Goal: Navigation & Orientation: Find specific page/section

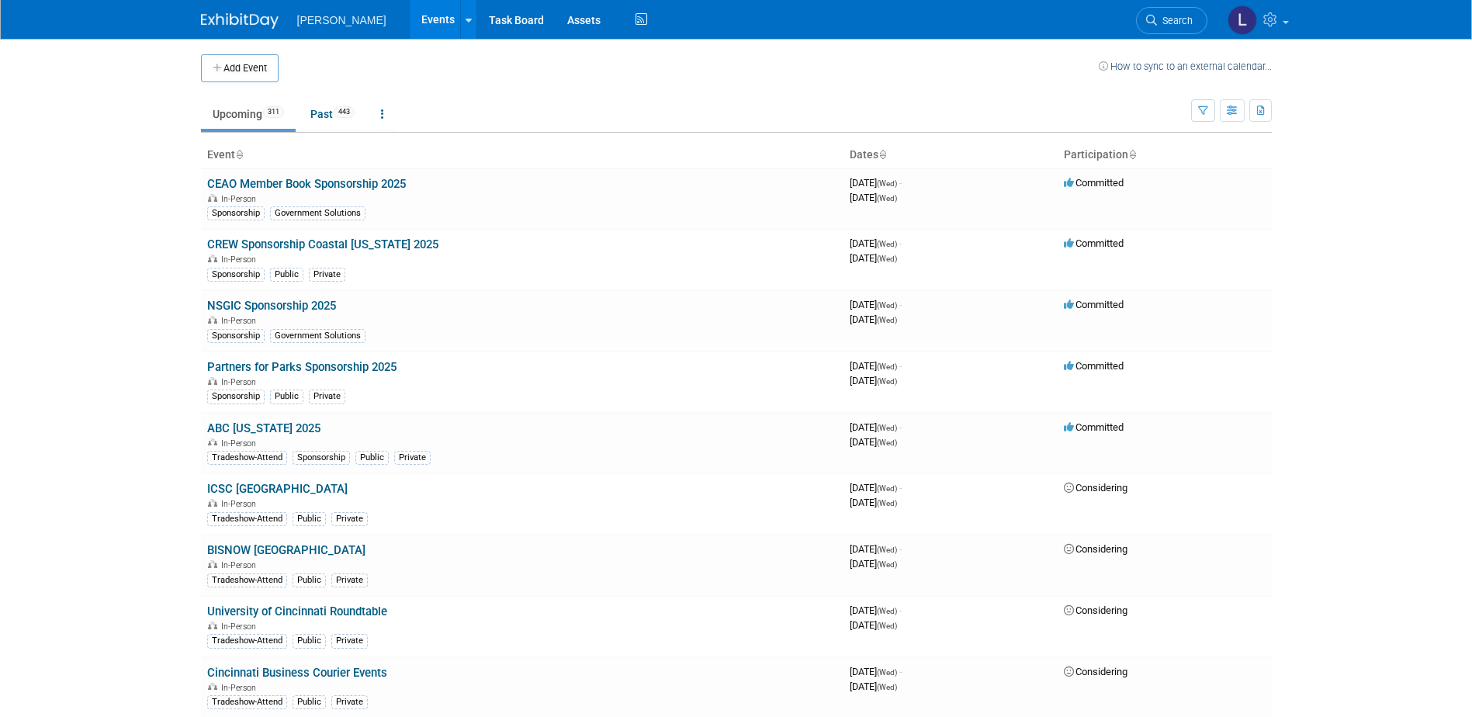
drag, startPoint x: 0, startPoint y: 0, endPoint x: 166, endPoint y: 223, distance: 277.8
click at [167, 226] on body "Woolpert Events Add Event Bulk Upload Events Shareable Event Boards Recently Vi…" at bounding box center [736, 358] width 1472 height 717
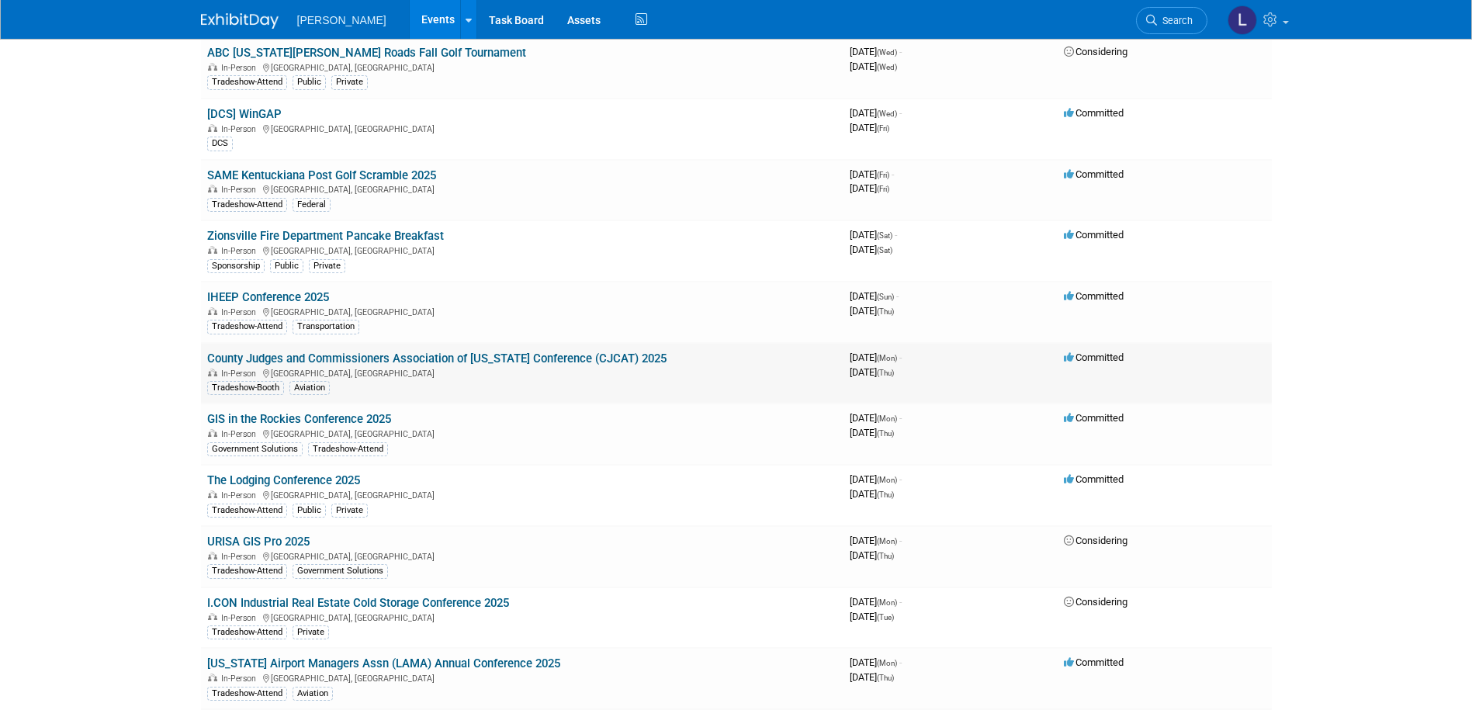
click at [504, 354] on link "County Judges and Commissioners Association of [US_STATE] Conference (CJCAT) 20…" at bounding box center [436, 359] width 459 height 14
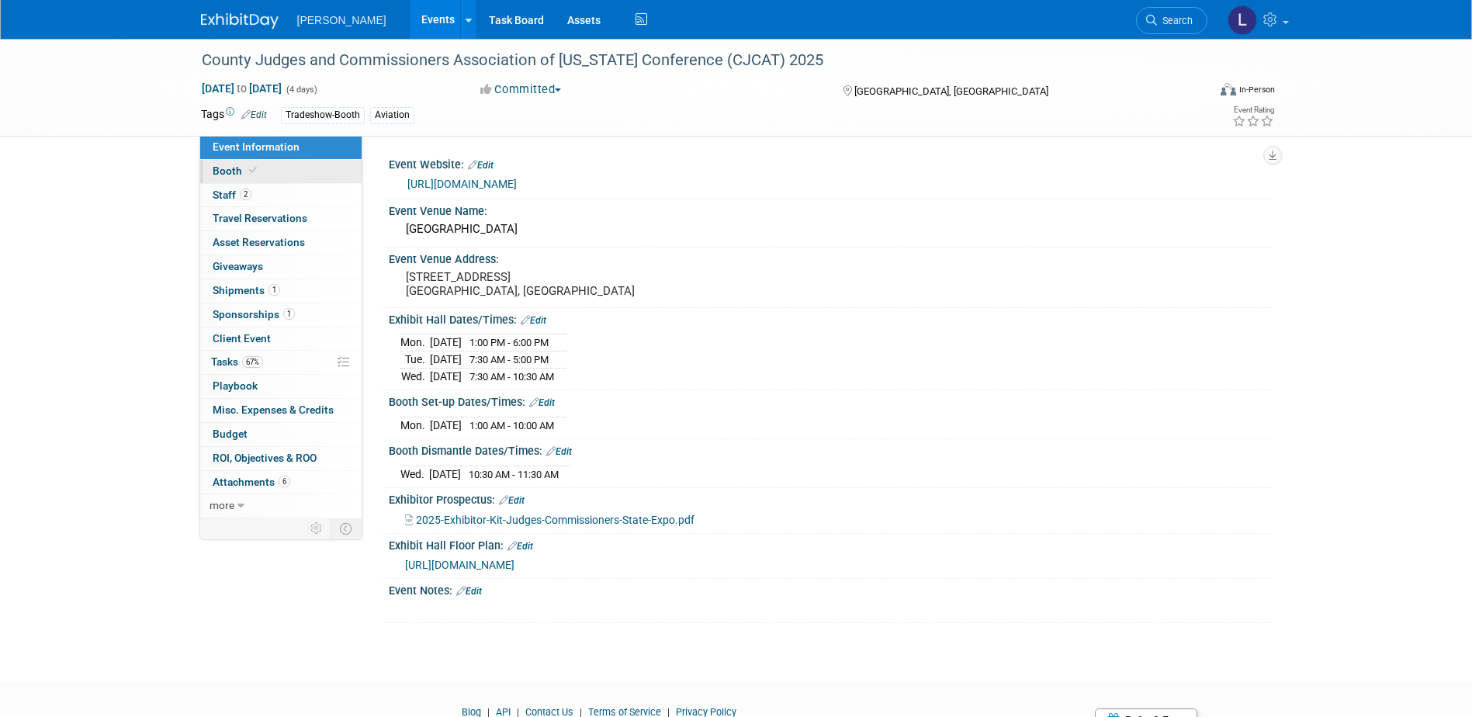
click at [285, 165] on link "Booth" at bounding box center [280, 171] width 161 height 23
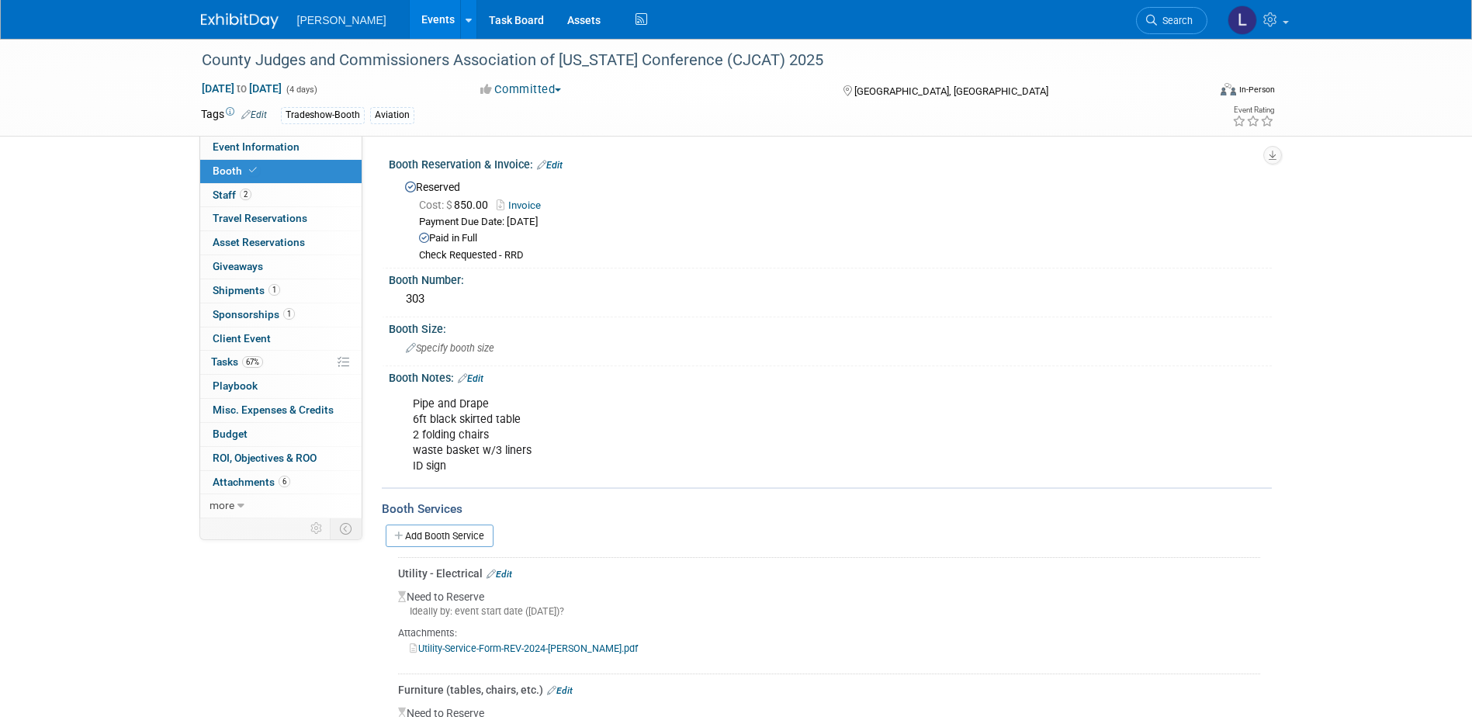
click at [63, 327] on div "County Judges and Commissioners Association of Texas Conference (CJCAT) 2025 Oc…" at bounding box center [736, 437] width 1472 height 797
click at [300, 193] on link "2 Staff 2" at bounding box center [280, 195] width 161 height 23
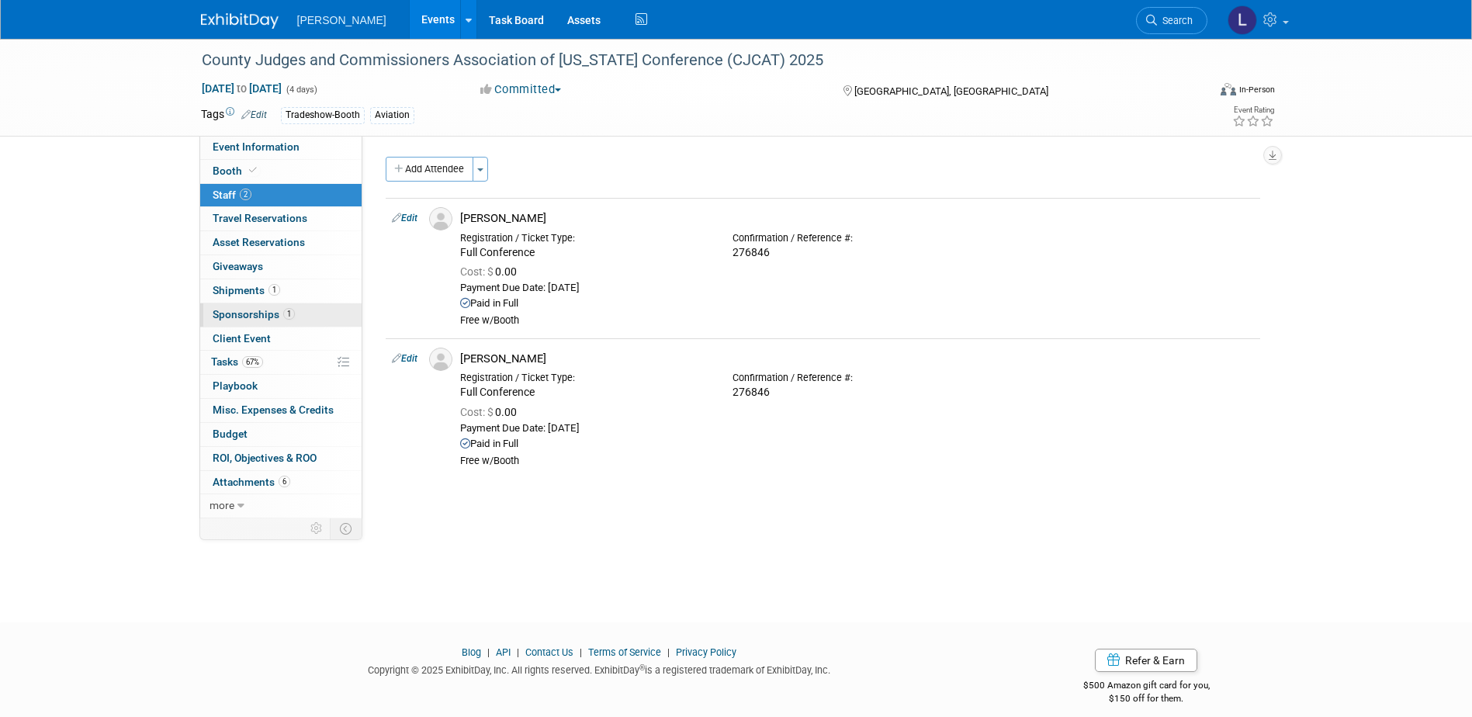
click at [282, 320] on span "Sponsorships 1" at bounding box center [254, 314] width 82 height 12
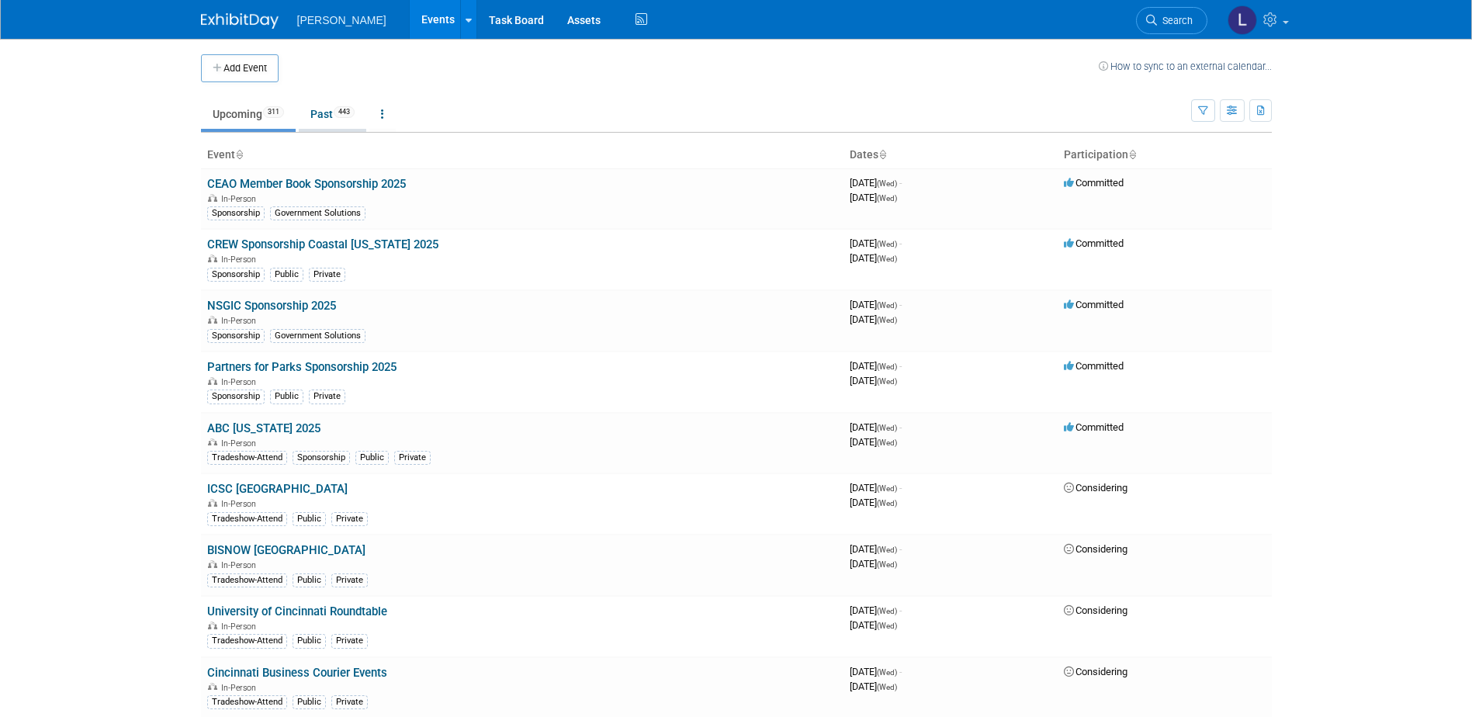
click at [340, 111] on span "443" at bounding box center [344, 112] width 21 height 12
